Goal: Navigation & Orientation: Go to known website

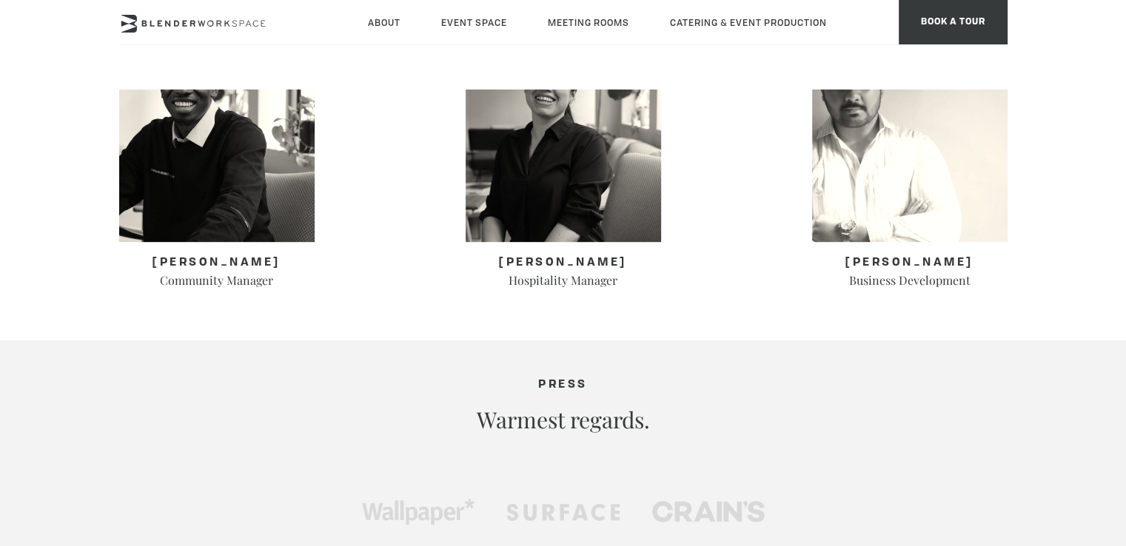
scroll to position [888, 0]
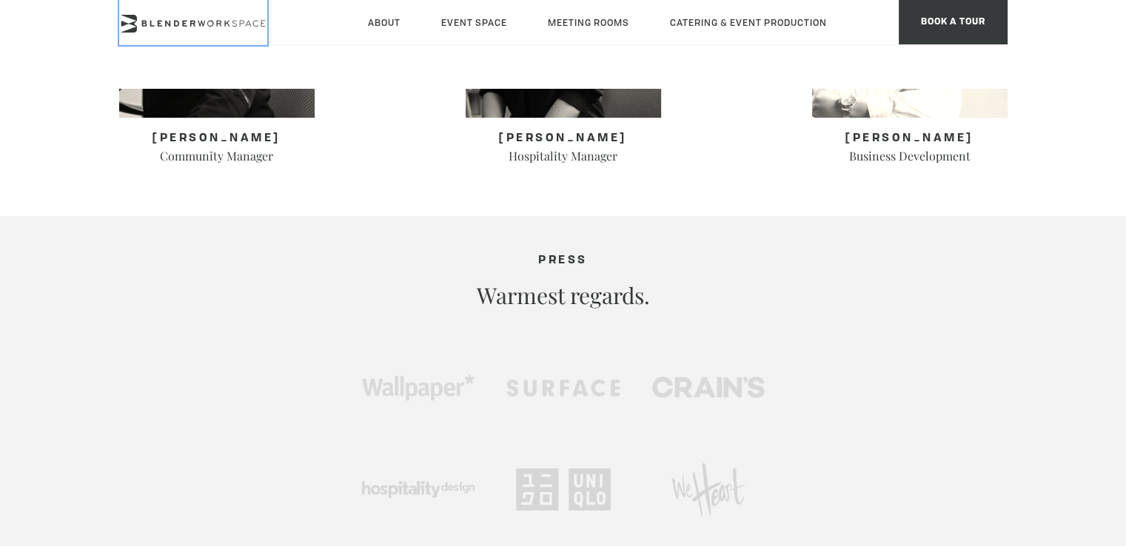
click at [209, 24] on icon at bounding box center [193, 24] width 148 height 18
